Goal: Navigation & Orientation: Go to known website

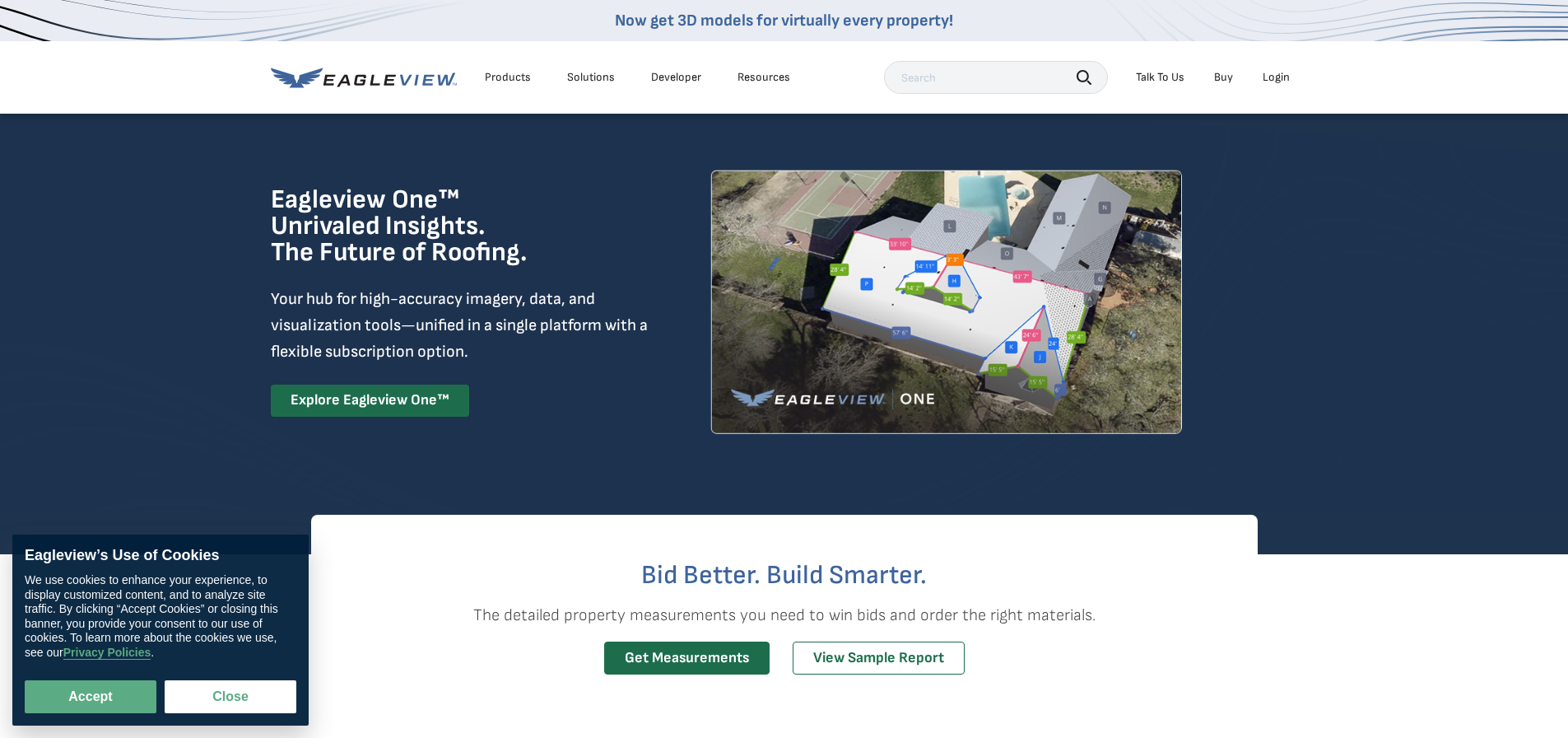
click at [1279, 76] on div "Login" at bounding box center [1276, 77] width 27 height 15
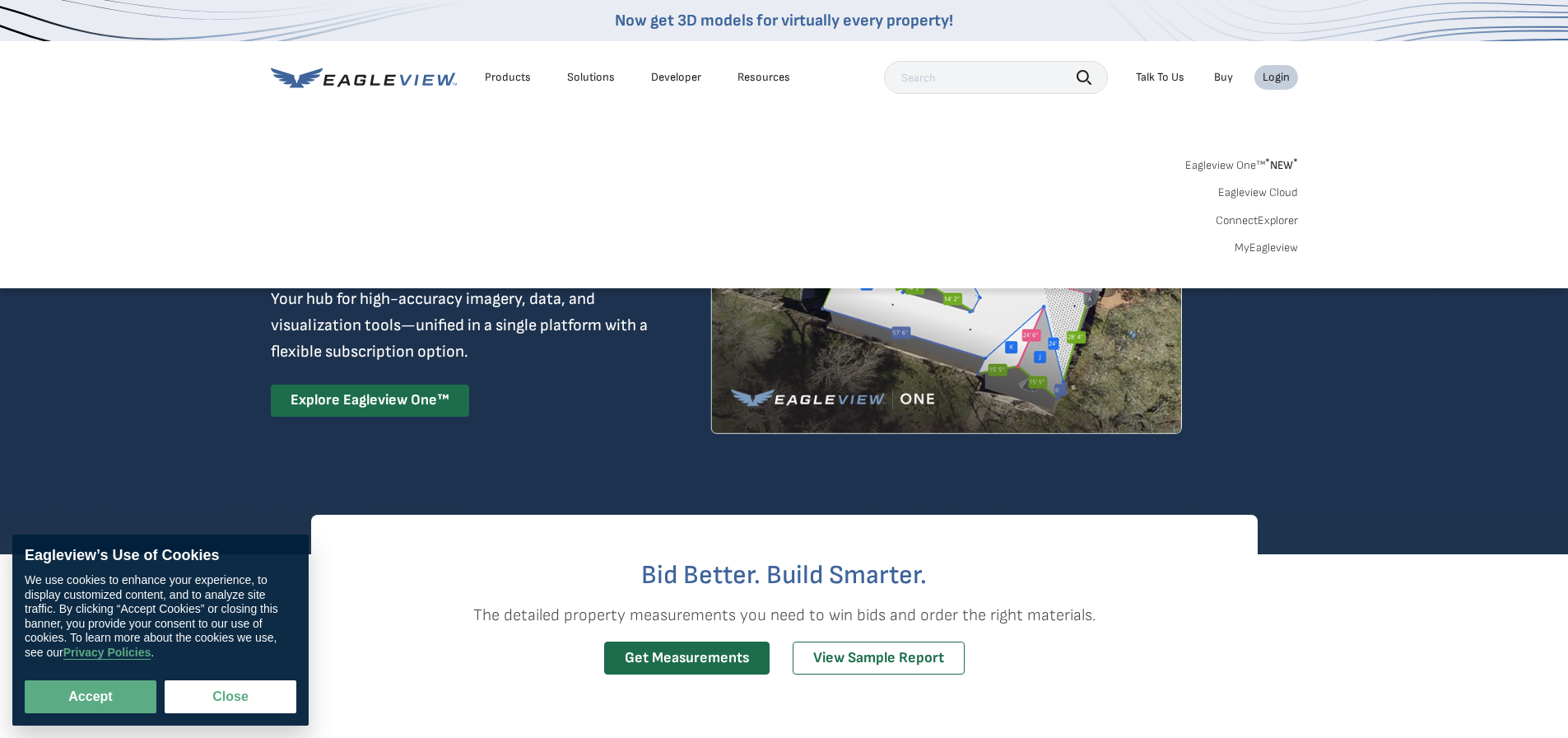
click at [1275, 80] on div "Login" at bounding box center [1276, 77] width 27 height 15
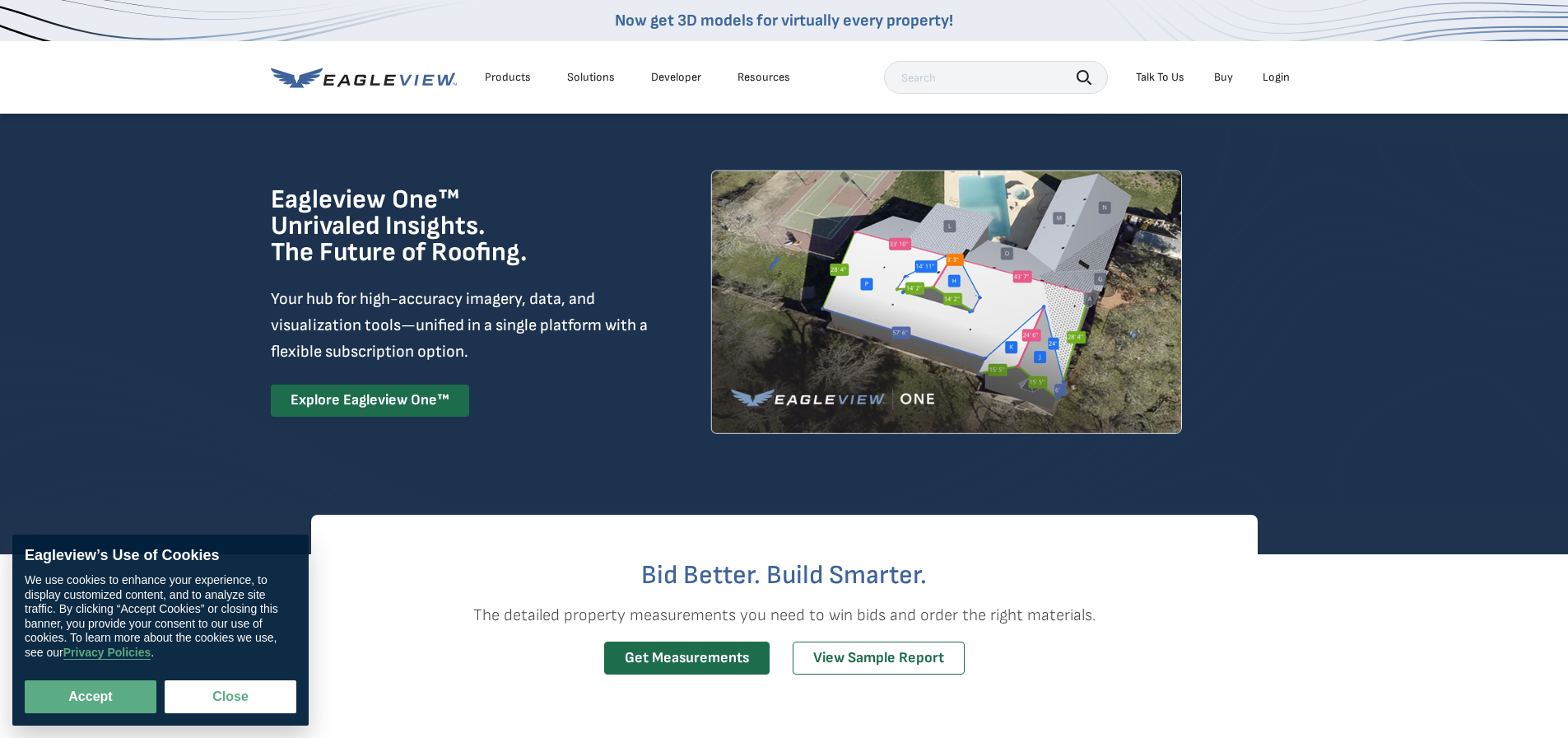
click at [1275, 80] on div "Login" at bounding box center [1276, 77] width 27 height 15
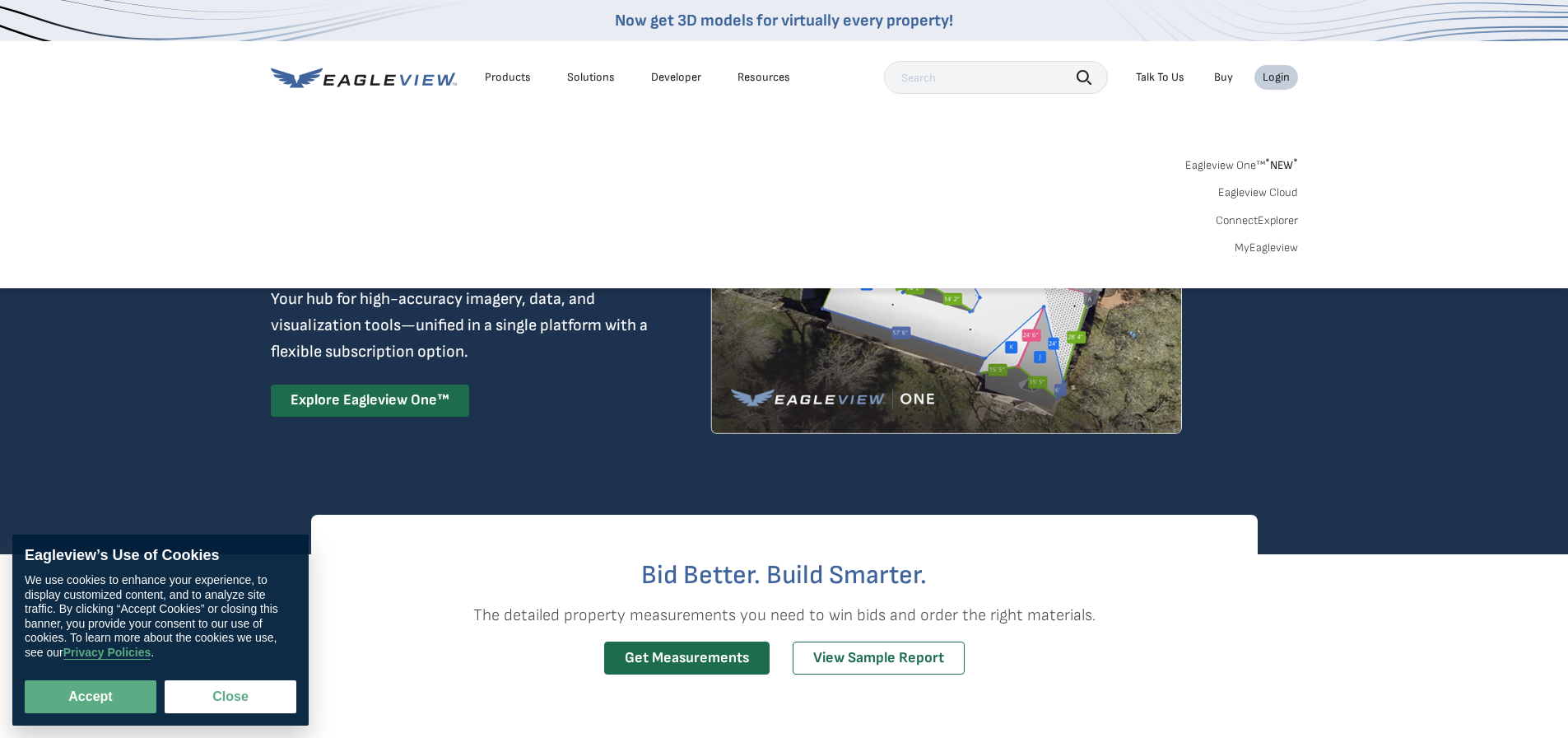
click at [1254, 254] on link "MyEagleview" at bounding box center [1266, 248] width 63 height 15
